Goal: Task Accomplishment & Management: Complete application form

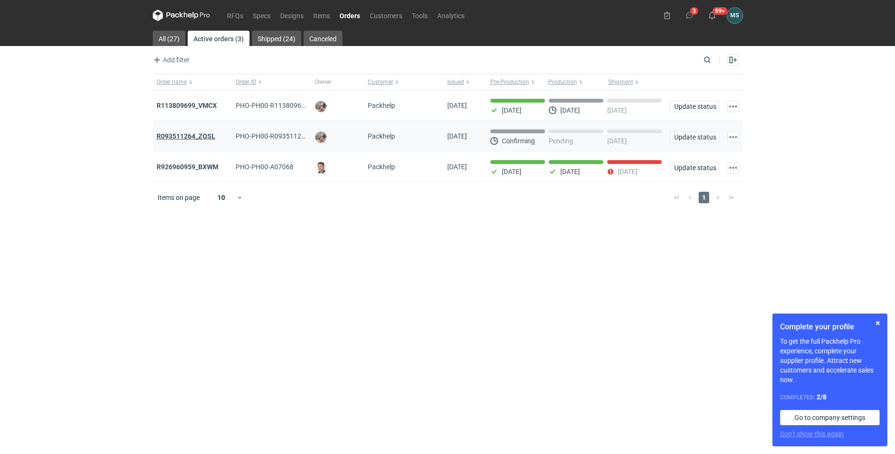
click at [193, 138] on strong "R093511264_ZQSL" at bounding box center [186, 136] width 59 height 8
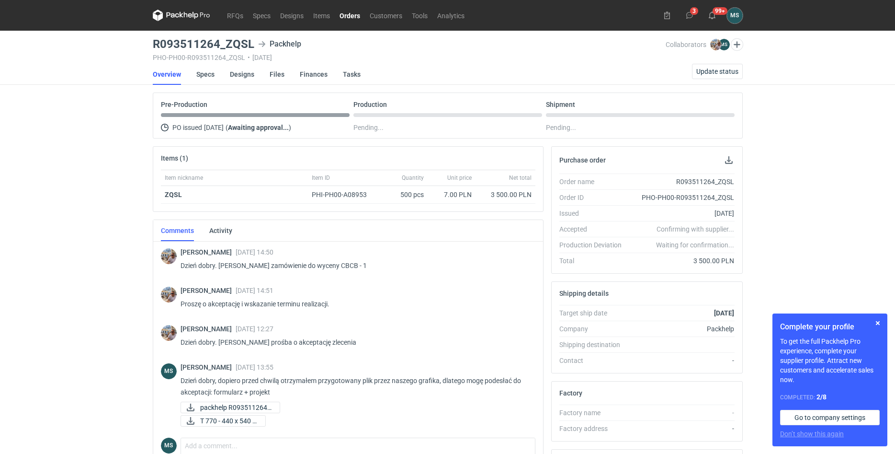
click at [183, 21] on nav "RFQs Specs Designs Items Orders Customers Tools Analytics" at bounding box center [311, 15] width 317 height 31
click at [186, 12] on icon at bounding box center [181, 15] width 57 height 11
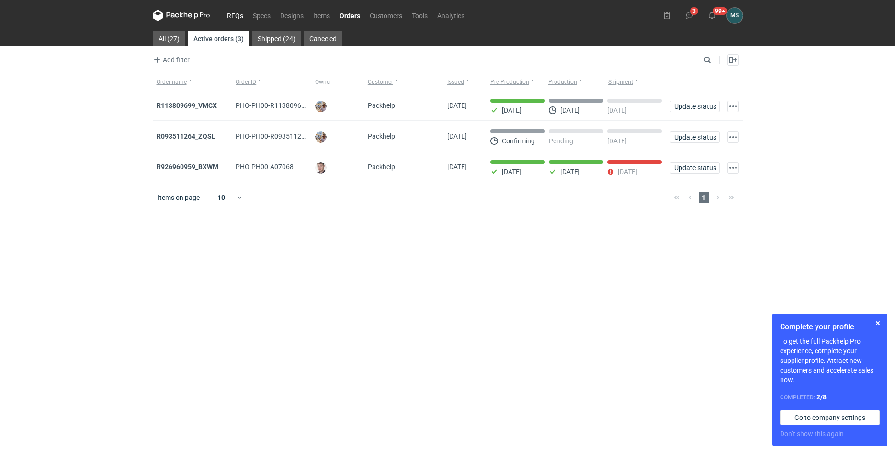
click at [239, 15] on link "RFQs" at bounding box center [235, 15] width 26 height 11
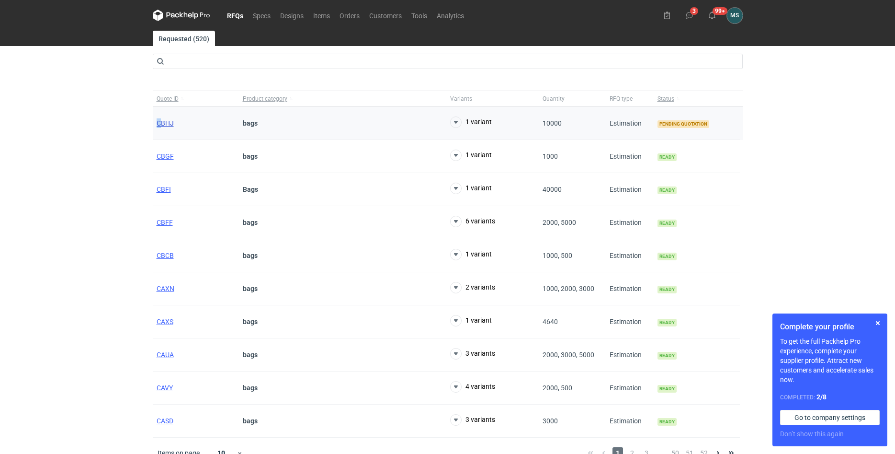
click at [159, 119] on div "CBHJ" at bounding box center [196, 123] width 86 height 33
click at [160, 122] on span "CBHJ" at bounding box center [165, 123] width 17 height 8
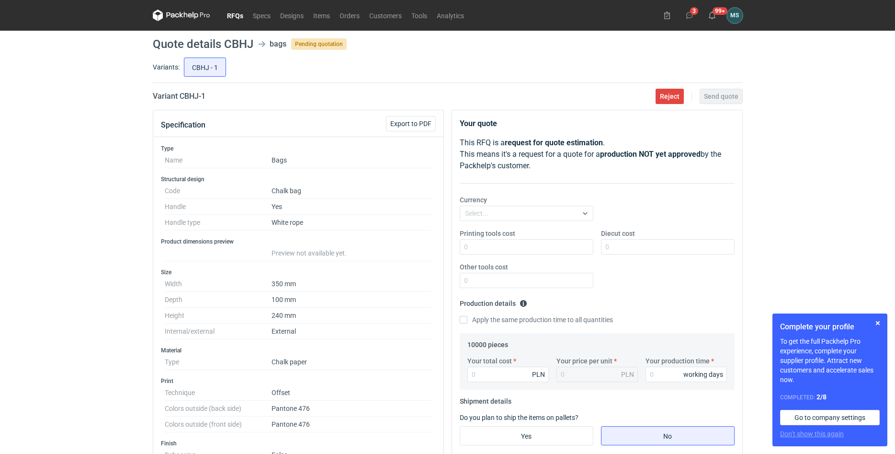
scroll to position [293, 0]
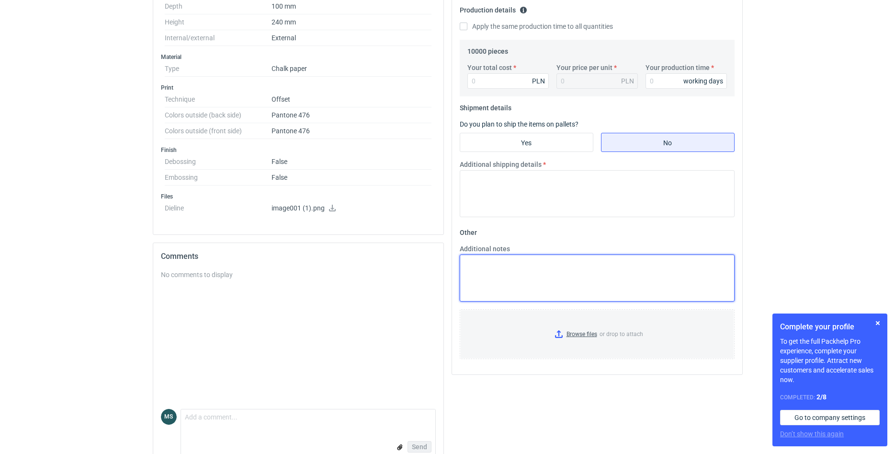
click at [504, 266] on textarea "Additional notes" at bounding box center [597, 277] width 275 height 47
paste textarea "ICEBLINK,KRATKA,WHITE,250,610x860,R – taki jest dostepny papier, Torba papierow…"
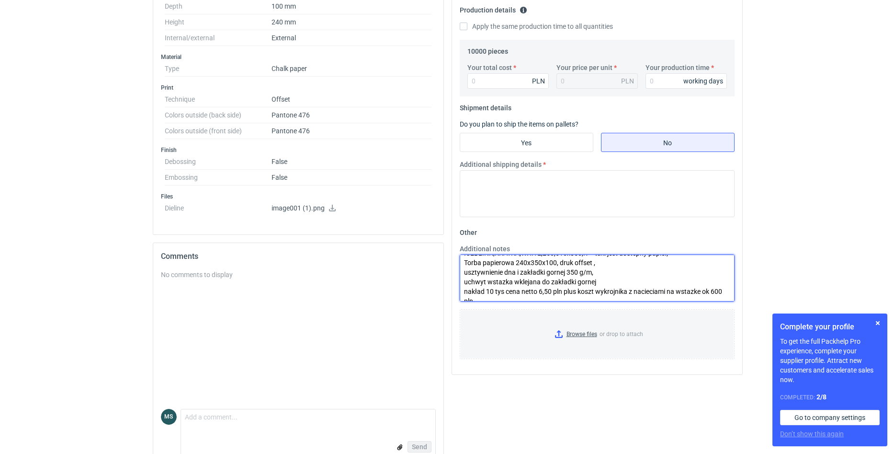
scroll to position [0, 0]
click at [592, 263] on textarea "ICEBLINK,KRATKA,WHITE,250,610x860,R – taki jest dostepny papier, Torba papierow…" at bounding box center [597, 277] width 275 height 47
click at [686, 265] on textarea "ICEBLINK,KRATKA,WHITE,250,610x860,R –> taki jest dostępny papier, Torba papiero…" at bounding box center [597, 277] width 275 height 47
click at [465, 260] on textarea "ICEBLINK,KRATKA,WHITE,250,610x860,R –> taki jest dostępny papier. Torba papiero…" at bounding box center [597, 277] width 275 height 47
drag, startPoint x: 646, startPoint y: 262, endPoint x: 727, endPoint y: 267, distance: 81.6
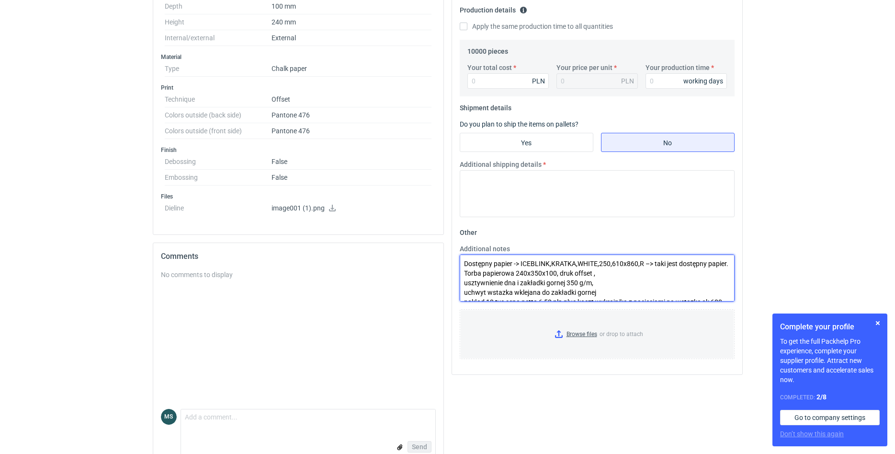
click at [727, 267] on textarea "Dostępny papier -> ICEBLINK,KRATKA,WHITE,250,610x860,R –> taki jest dostępny pa…" at bounding box center [597, 277] width 275 height 47
click at [486, 293] on textarea "Dostępny papier -> ICEBLINK,KRATKA,WHITE,250,610x860,R Torba papierowa 240x350x…" at bounding box center [597, 277] width 275 height 47
click at [485, 263] on textarea "Dostępny papier -> ICEBLINK,KRATKA,WHITE,250,610x860,R Torba papierowa 240x350x…" at bounding box center [597, 277] width 275 height 47
click at [504, 263] on textarea "Dostępny papier -> ICEBLINK,KRATKA,WHITE,250,610x860,R Torba papierowa 240x350x…" at bounding box center [597, 277] width 275 height 47
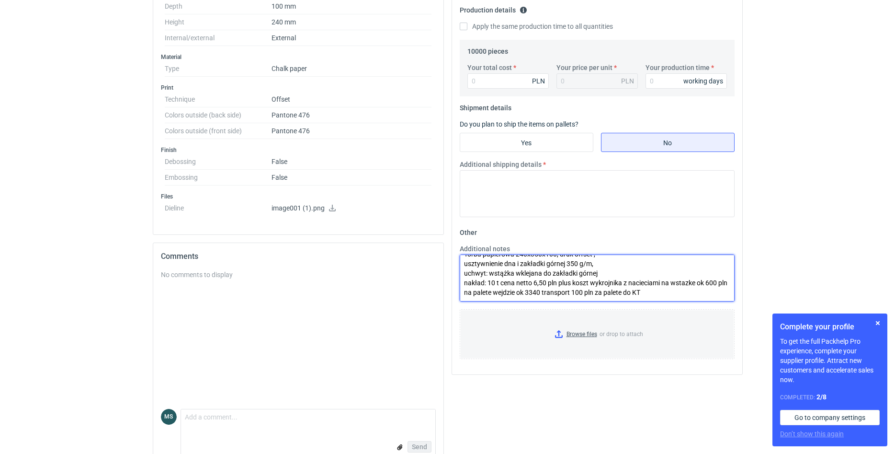
scroll to position [29, 0]
drag, startPoint x: 497, startPoint y: 284, endPoint x: 467, endPoint y: 286, distance: 30.2
click at [467, 286] on textarea "Dostępny papier -> ICEBLINK,KRATKA,WHITE,250,610x860,R Torba papierowa 240x350x…" at bounding box center [597, 277] width 275 height 47
drag, startPoint x: 526, startPoint y: 274, endPoint x: 597, endPoint y: 276, distance: 71.9
click at [597, 276] on textarea "Dostępny papier -> ICEBLINK,KRATKA,WHITE,250,610x860,R Torba papierowa 240x350x…" at bounding box center [597, 277] width 275 height 47
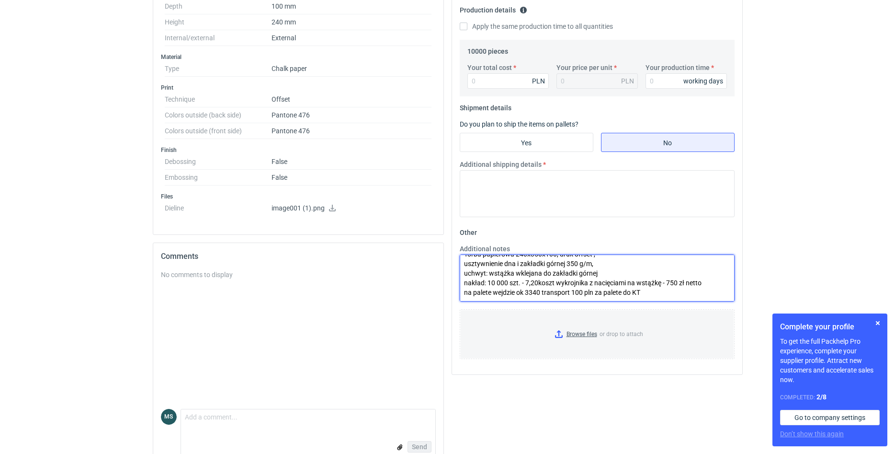
click at [541, 286] on textarea "Dostępny papier -> ICEBLINK,KRATKA,WHITE,250,610x860,R Torba papierowa 240x350x…" at bounding box center [597, 277] width 275 height 47
drag, startPoint x: 650, startPoint y: 284, endPoint x: 459, endPoint y: 286, distance: 190.7
click at [460, 286] on textarea "Dostępny papier -> ICEBLINK,KRATKA,WHITE,250,610x860,R Torba papierowa 240x350x…" at bounding box center [597, 277] width 275 height 47
click at [537, 274] on textarea "Dostępny papier -> ICEBLINK,KRATKA,WHITE,250,610x860,R Torba papierowa 240x350x…" at bounding box center [597, 277] width 275 height 47
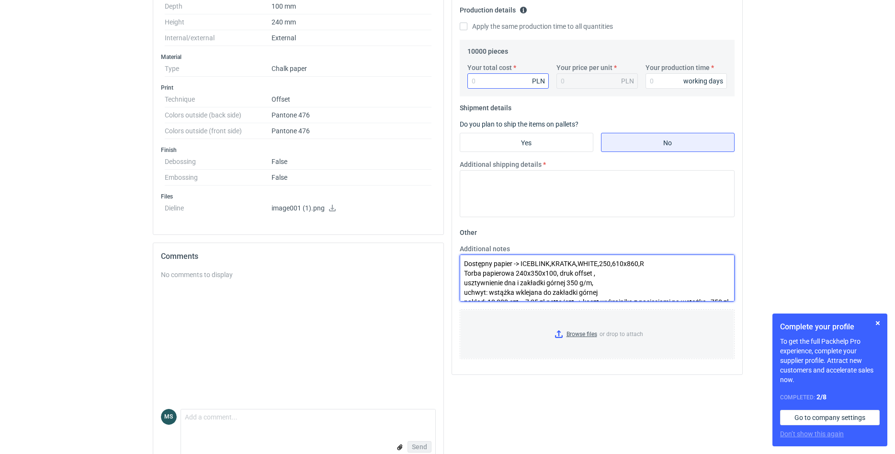
type textarea "Dostępny papier -> ICEBLINK,KRATKA,WHITE,250,610x860,R Torba papierowa 240x350x…"
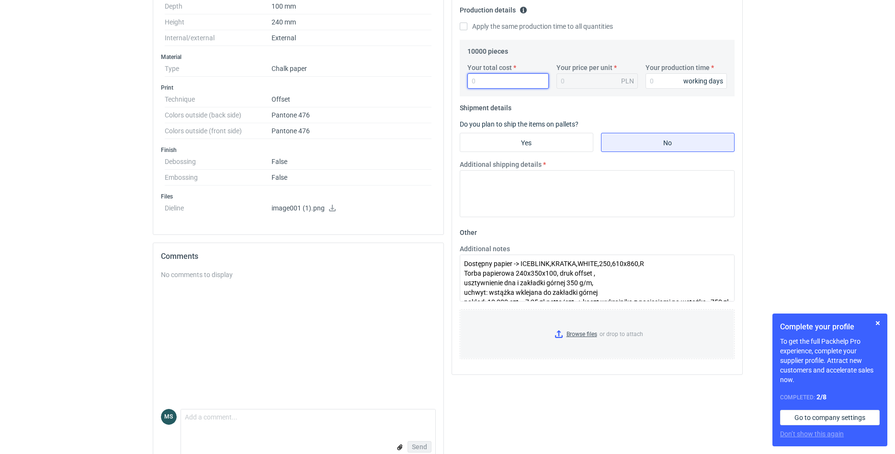
click at [487, 82] on input "Your total cost" at bounding box center [508, 80] width 81 height 15
type input "72"
type input "0.01"
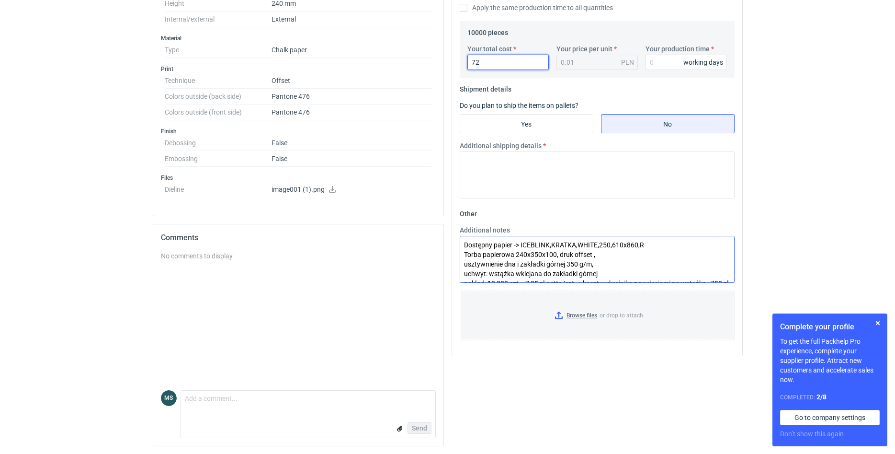
scroll to position [38, 0]
type input "725"
type input "0.07"
type input "72500"
type input "7.25"
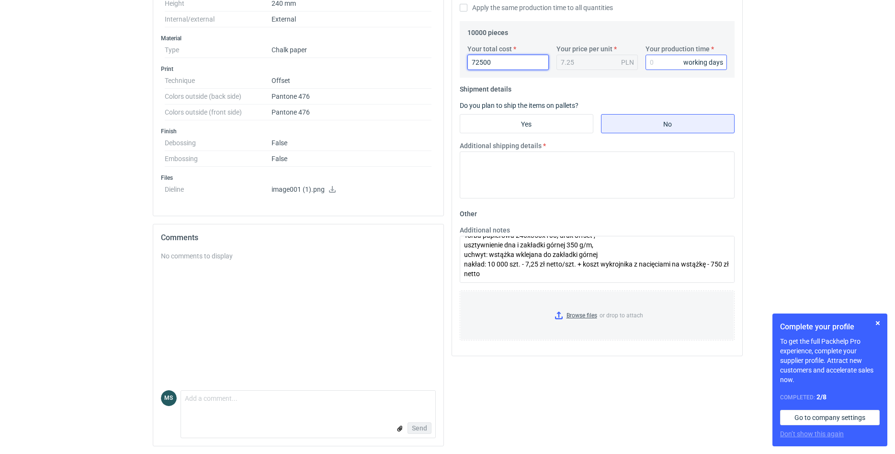
type input "72500"
click at [666, 68] on input "Your production time" at bounding box center [686, 62] width 81 height 15
type input "20"
click at [534, 123] on input "Yes" at bounding box center [526, 123] width 133 height 18
radio input "true"
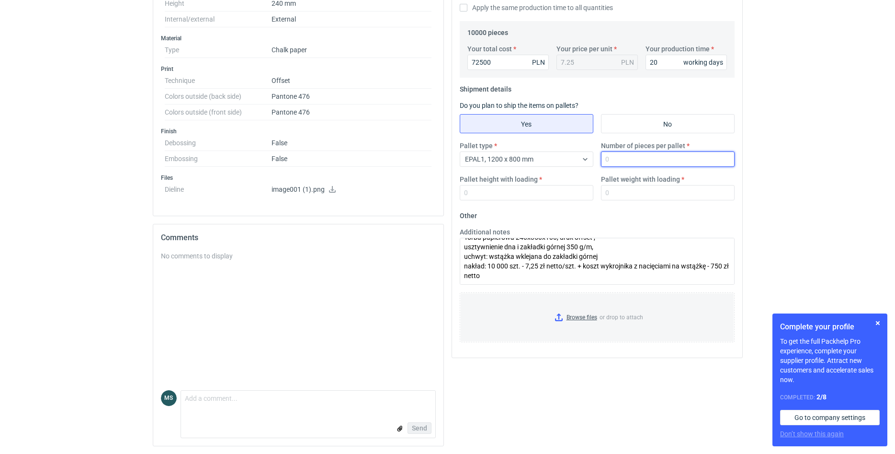
click at [617, 157] on input "Number of pieces per pallet" at bounding box center [668, 158] width 134 height 15
type input "3300"
type input "200"
type input "380"
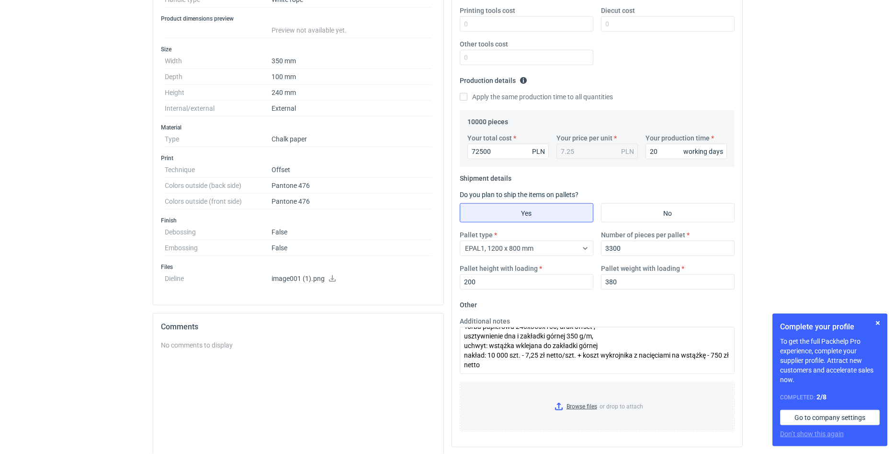
scroll to position [165, 0]
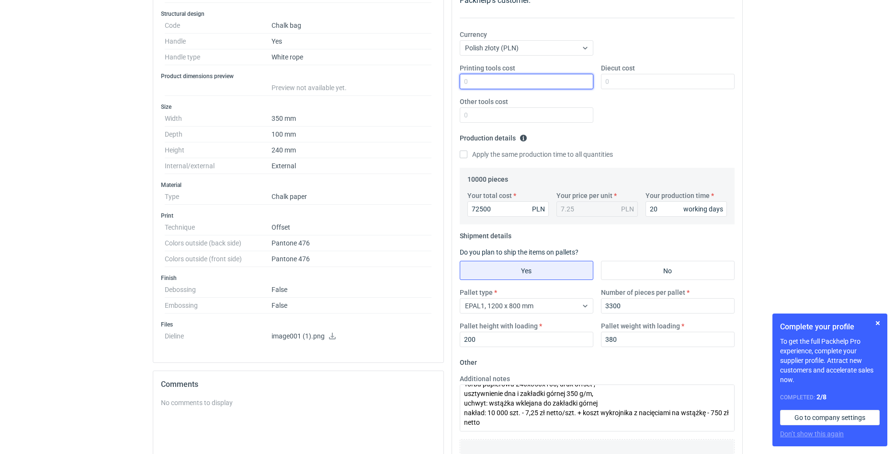
click at [497, 87] on input "Printing tools cost" at bounding box center [527, 81] width 134 height 15
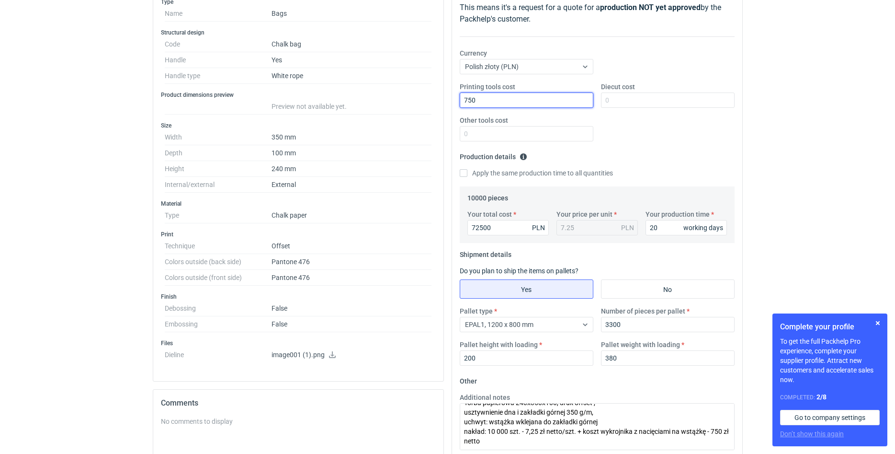
scroll to position [312, 0]
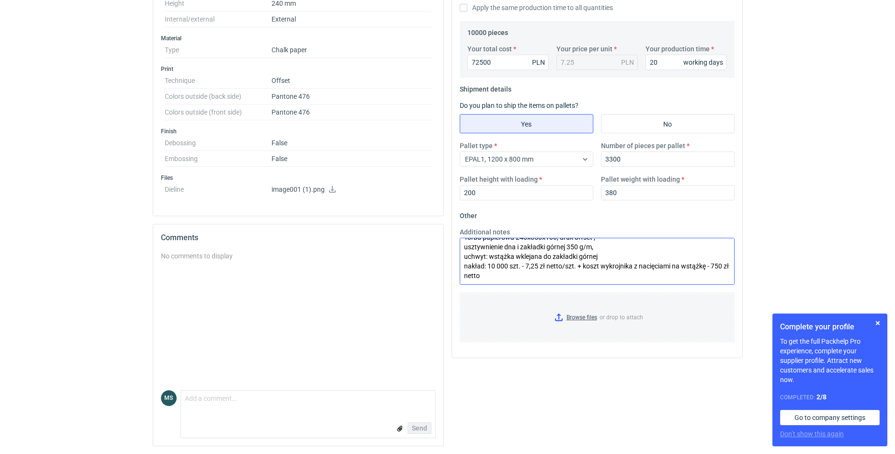
type input "750"
click at [640, 264] on textarea "Dostępny papier -> ICEBLINK,KRATKA,WHITE,250,610x860,R Torba papierowa 240x350x…" at bounding box center [597, 261] width 275 height 47
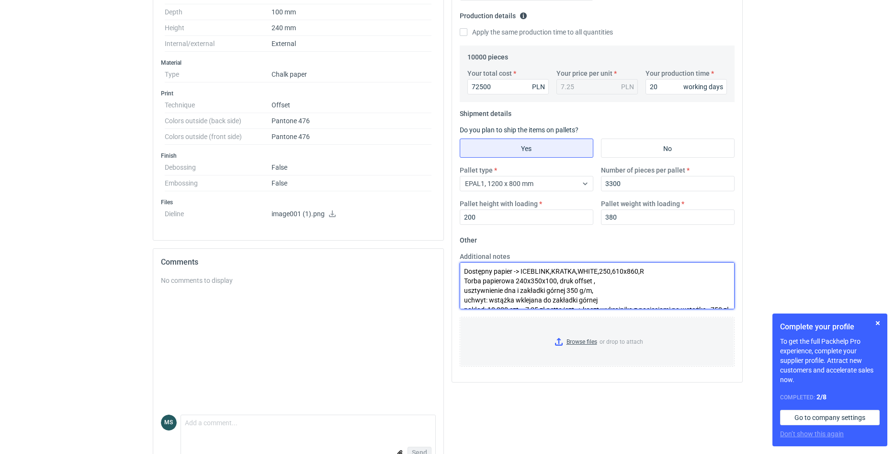
scroll to position [263, 0]
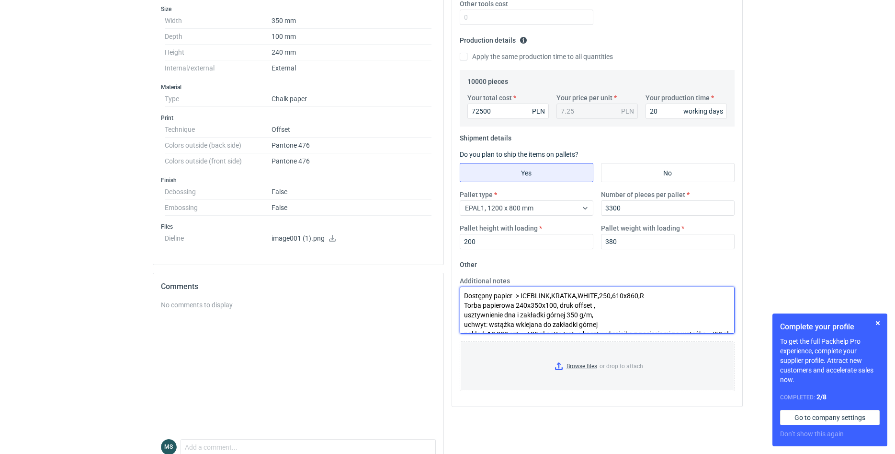
click at [599, 306] on textarea "Dostępny papier -> ICEBLINK,KRATKA,WHITE,250,610x860,R Torba papierowa 240x350x…" at bounding box center [597, 309] width 275 height 47
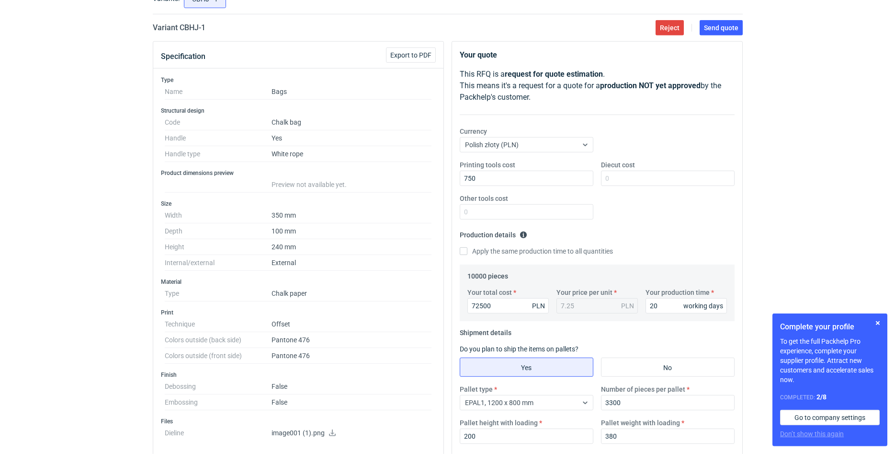
scroll to position [19, 0]
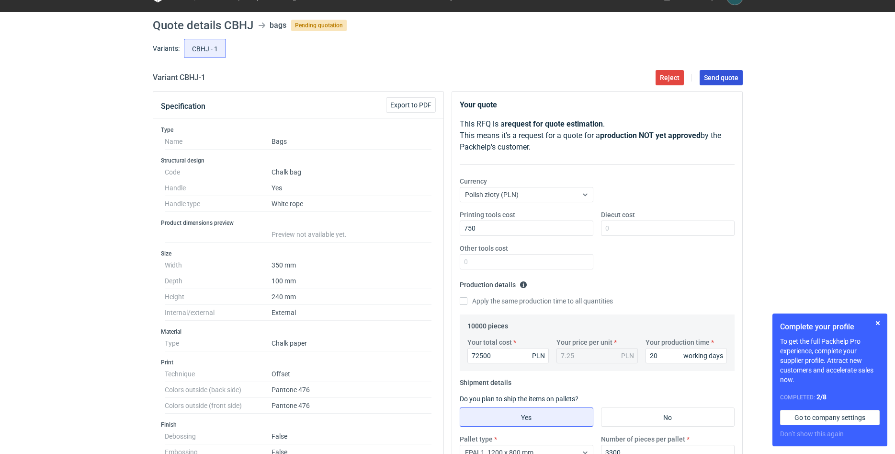
type textarea "Dostępny papier -> ICEBLINK,KRATKA,WHITE,250,610x860,R Torba papierowa 240x350x…"
click at [711, 82] on button "Send quote" at bounding box center [721, 77] width 43 height 15
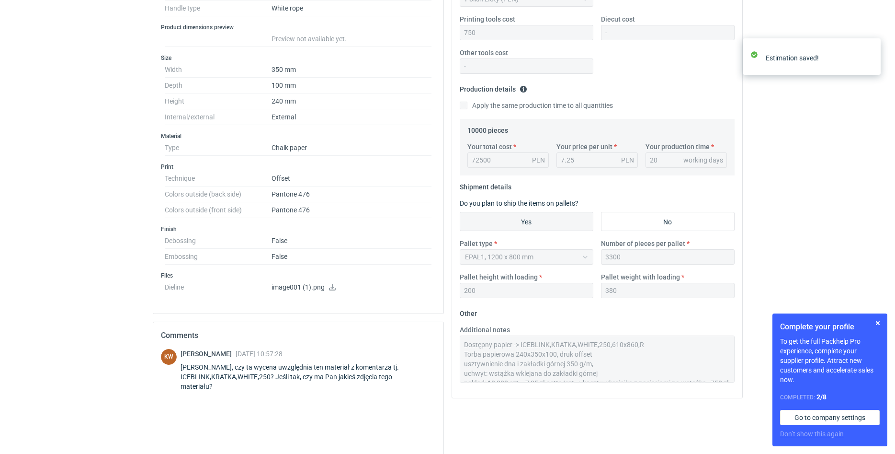
scroll to position [312, 0]
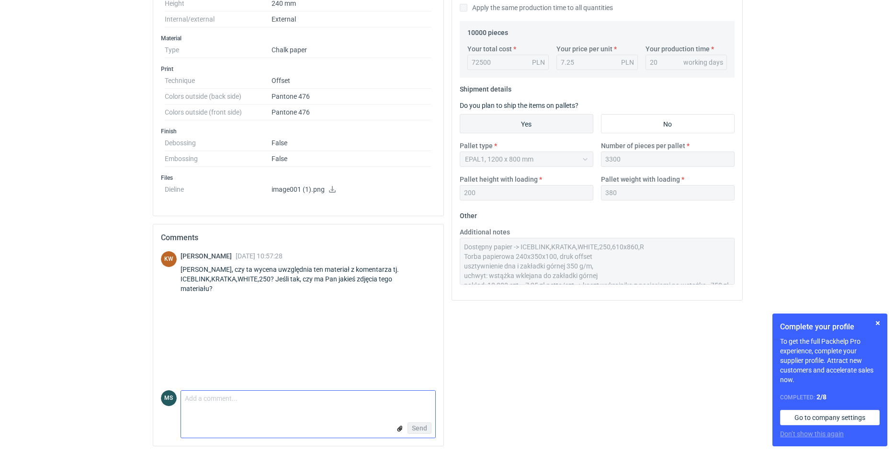
click at [400, 428] on input "file" at bounding box center [400, 428] width 8 height 10
click at [211, 364] on textarea "Comment message" at bounding box center [308, 366] width 254 height 20
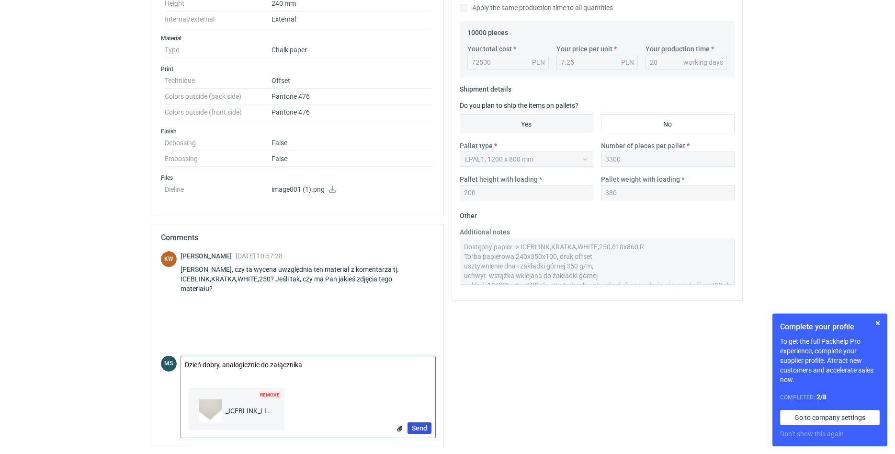
type textarea "Dzień dobry, analogicznie do załącznika"
click at [423, 425] on span "Send" at bounding box center [419, 427] width 15 height 7
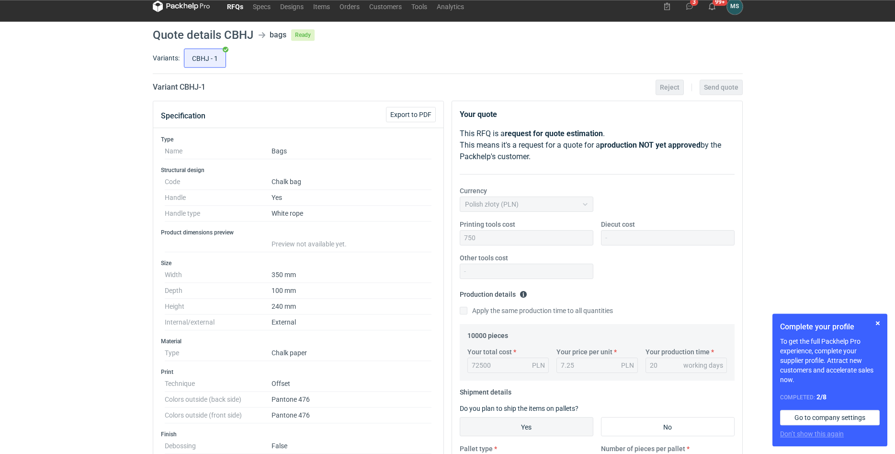
scroll to position [0, 0]
